Goal: Transaction & Acquisition: Purchase product/service

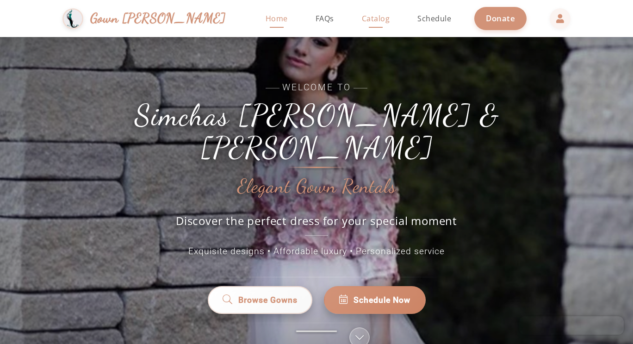
click at [362, 13] on span "Catalog" at bounding box center [376, 18] width 28 height 10
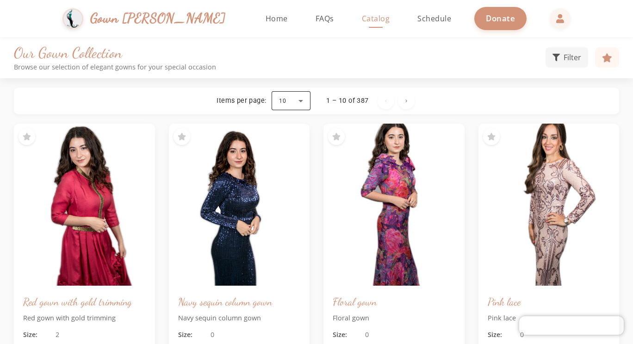
click at [289, 96] on div at bounding box center [291, 101] width 39 height 22
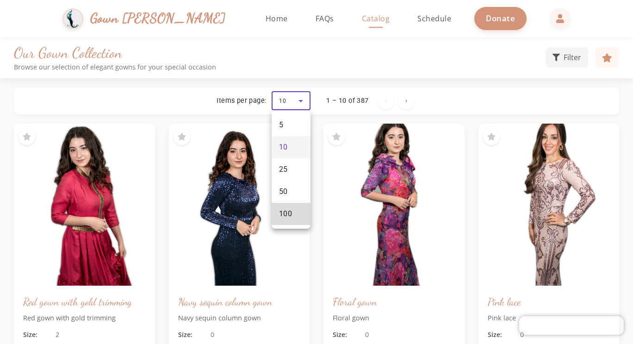
click at [287, 217] on span "100" at bounding box center [285, 213] width 13 height 11
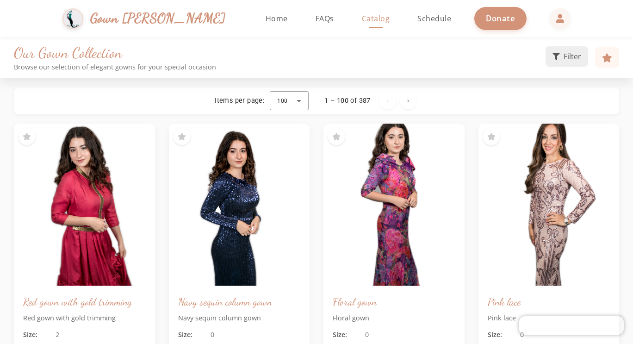
click at [570, 55] on span "Filter" at bounding box center [573, 56] width 18 height 11
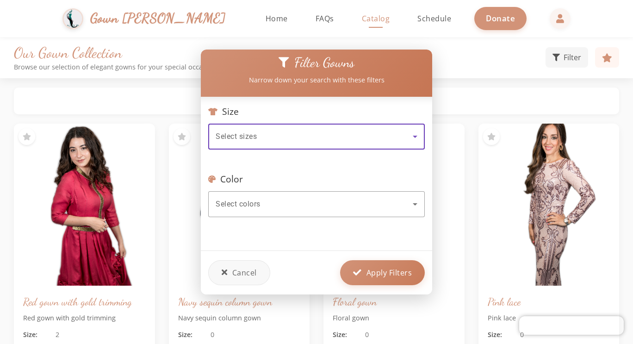
click at [352, 131] on div "Select sizes" at bounding box center [314, 136] width 197 height 11
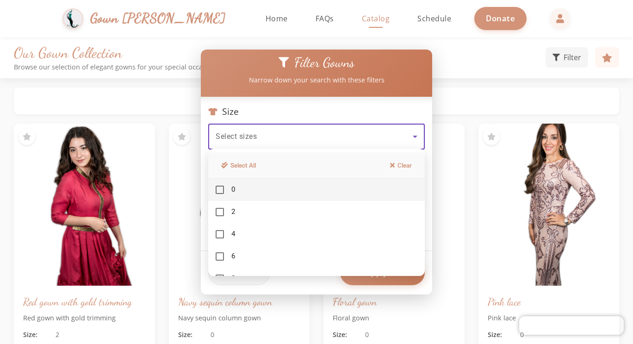
click at [409, 132] on div at bounding box center [316, 172] width 633 height 344
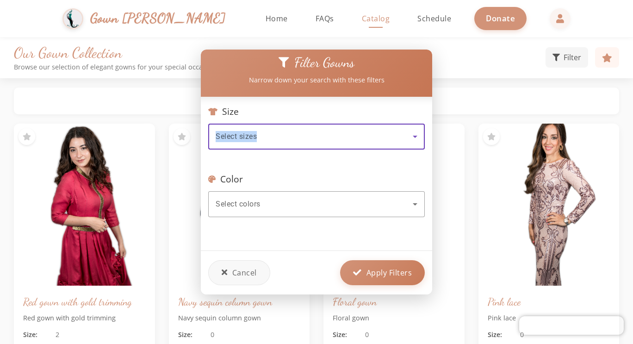
click at [409, 132] on div "Select sizes" at bounding box center [314, 136] width 197 height 11
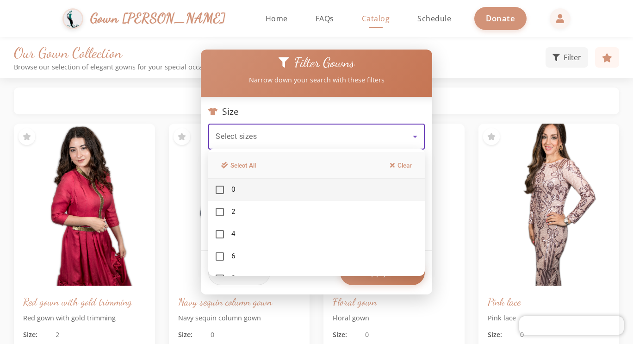
click at [409, 132] on div at bounding box center [316, 172] width 633 height 344
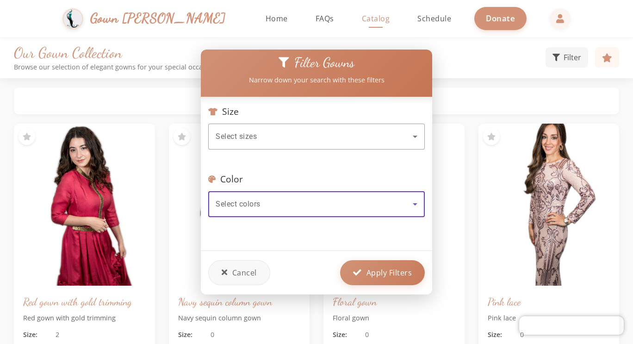
click at [324, 198] on div "Select colors" at bounding box center [314, 203] width 197 height 11
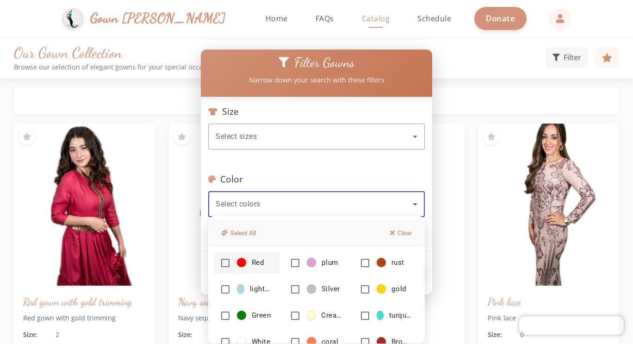
click at [409, 138] on div at bounding box center [316, 172] width 633 height 344
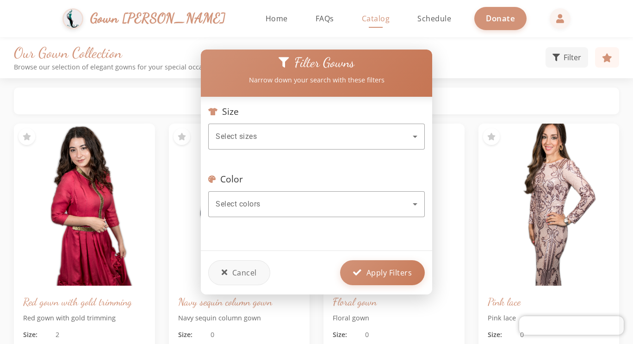
click at [409, 138] on icon at bounding box center [414, 136] width 11 height 11
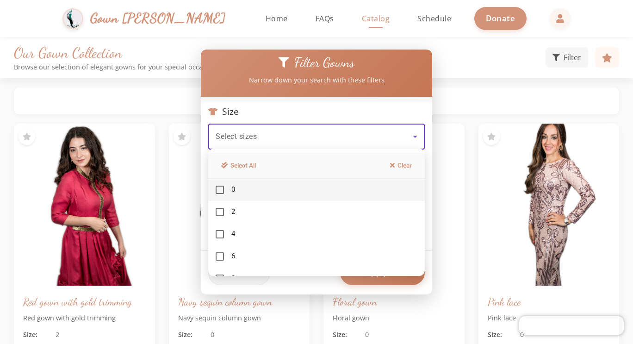
click at [520, 56] on div at bounding box center [316, 172] width 633 height 344
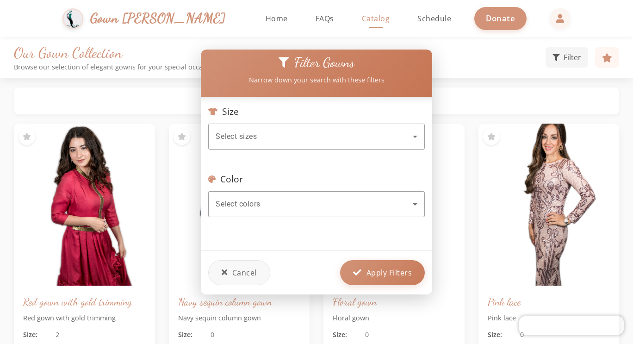
click at [497, 78] on div at bounding box center [316, 172] width 633 height 344
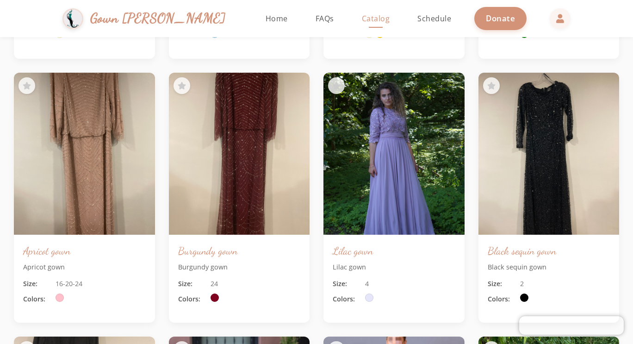
scroll to position [2710, 0]
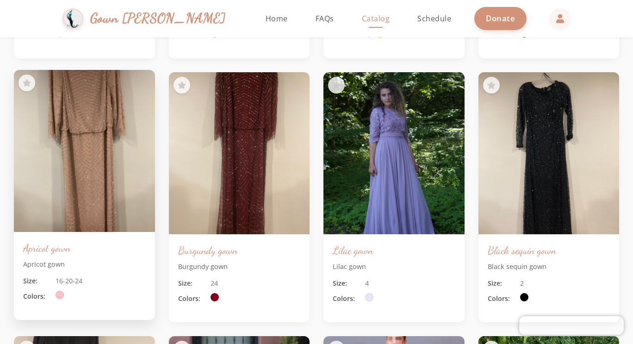
click at [112, 171] on img at bounding box center [84, 151] width 148 height 170
click at [68, 178] on img at bounding box center [84, 151] width 148 height 170
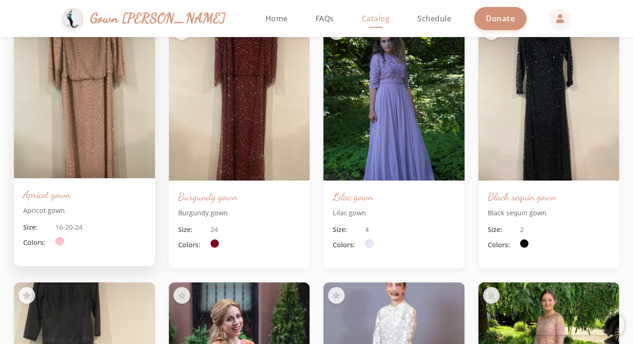
scroll to position [2772, 0]
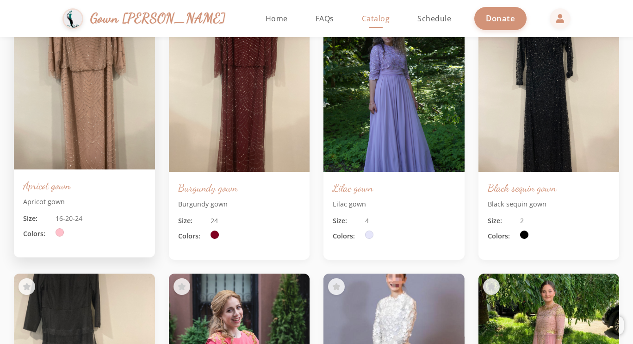
click at [105, 118] on img at bounding box center [84, 88] width 148 height 170
click at [78, 203] on p "Apricot gown" at bounding box center [84, 202] width 123 height 10
click at [30, 237] on span "Colors:" at bounding box center [37, 234] width 28 height 10
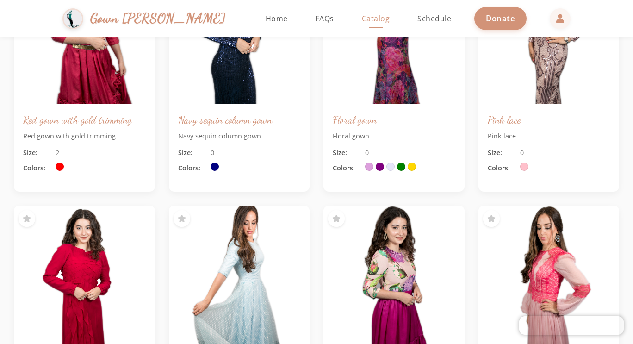
scroll to position [0, 0]
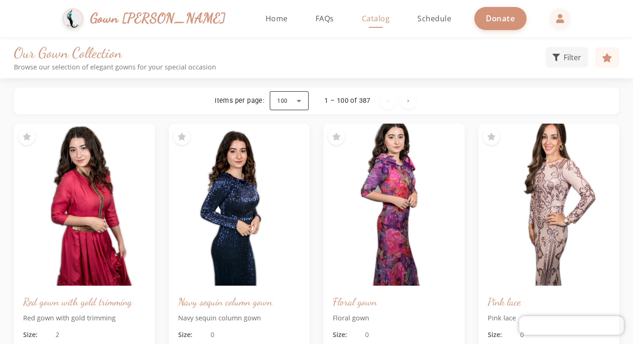
click at [304, 100] on div at bounding box center [289, 101] width 39 height 22
click at [407, 100] on div at bounding box center [316, 172] width 633 height 344
click at [407, 100] on span "Next page" at bounding box center [408, 101] width 22 height 22
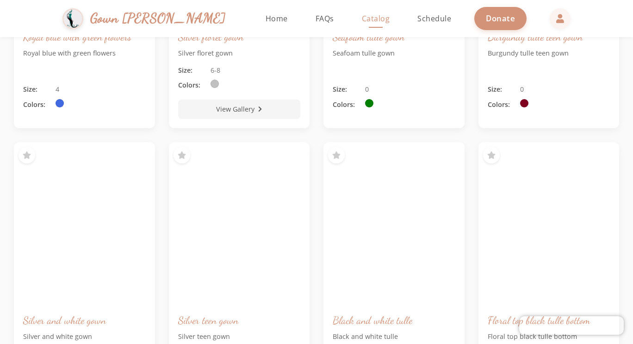
scroll to position [1719, 0]
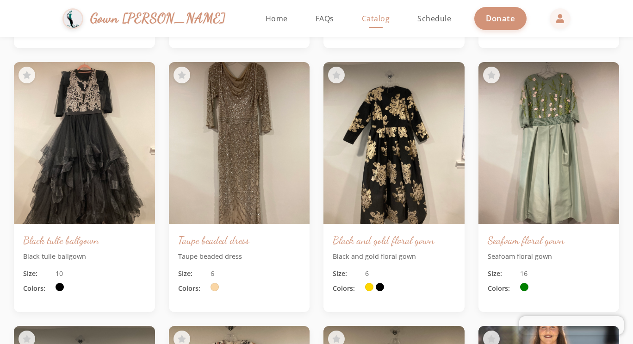
scroll to position [4100, 0]
